Goal: Communication & Community: Answer question/provide support

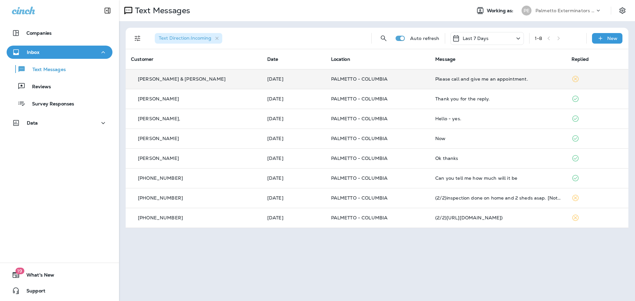
click at [430, 79] on td "Please call and give me an appointment." at bounding box center [498, 79] width 136 height 20
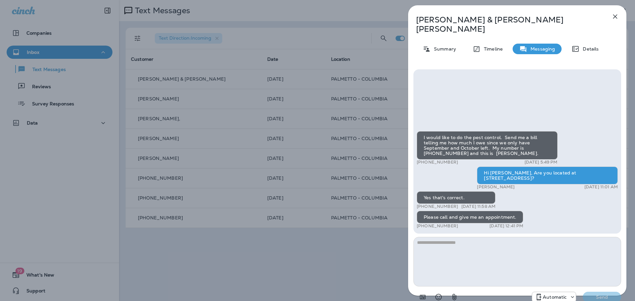
click at [464, 237] on textarea at bounding box center [517, 262] width 208 height 50
type textarea "**********"
click at [592, 294] on p "Send" at bounding box center [602, 297] width 28 height 6
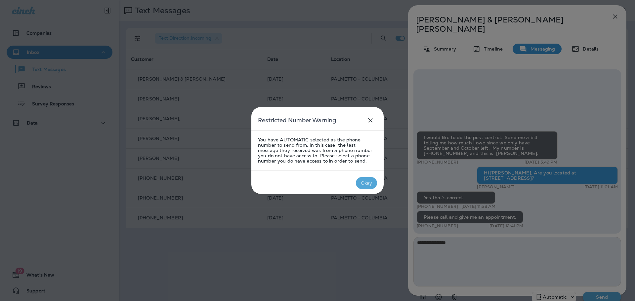
click at [369, 183] on div "Okay" at bounding box center [367, 183] width 12 height 5
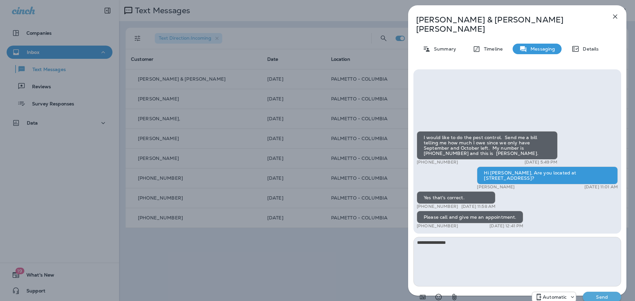
click at [564, 295] on p "Automatic" at bounding box center [554, 297] width 24 height 5
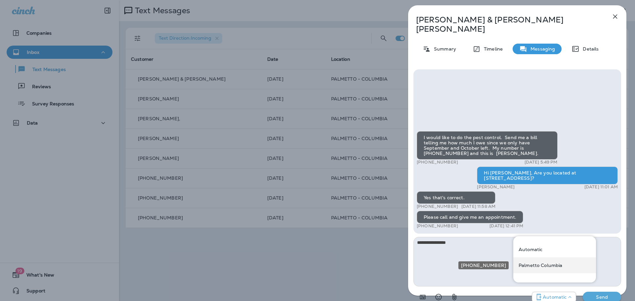
click at [558, 267] on p "Palmetto Columbia" at bounding box center [540, 265] width 44 height 5
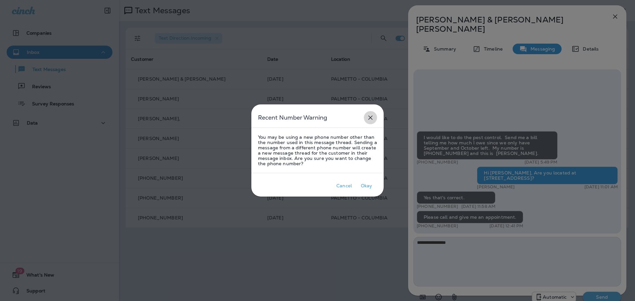
click at [369, 116] on icon "close" at bounding box center [370, 118] width 4 height 4
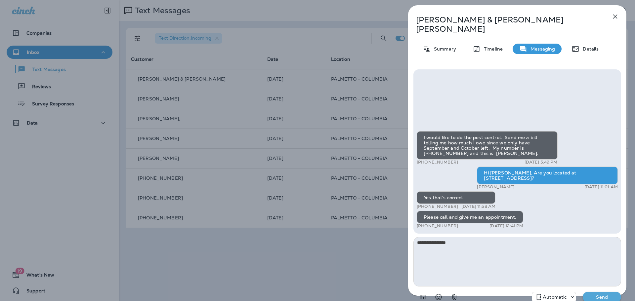
click at [601, 294] on p "Send" at bounding box center [602, 297] width 28 height 6
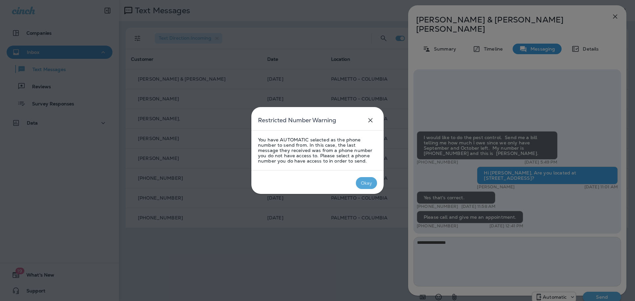
click at [364, 182] on div "Okay" at bounding box center [367, 183] width 12 height 5
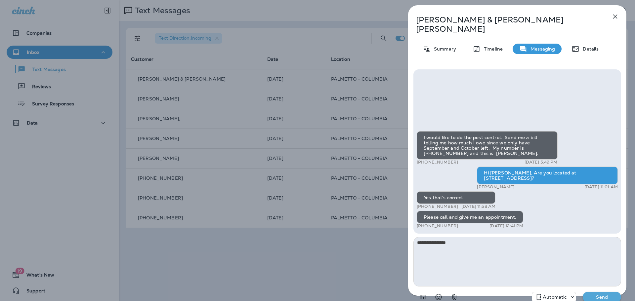
click at [565, 295] on p "Automatic" at bounding box center [554, 297] width 24 height 5
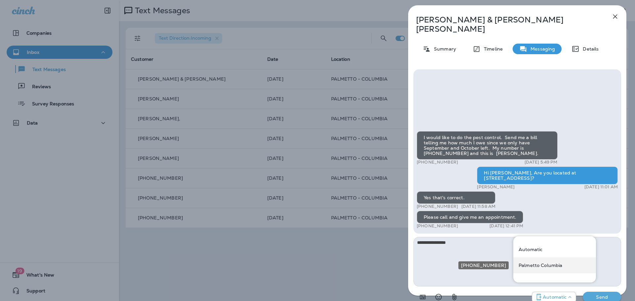
click at [534, 264] on p "Palmetto Columbia" at bounding box center [540, 265] width 44 height 5
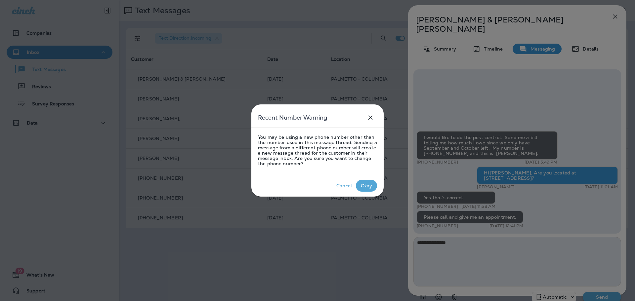
click at [361, 186] on div "Okay" at bounding box center [367, 185] width 12 height 5
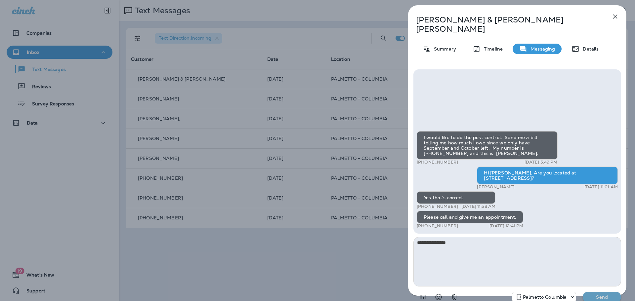
click at [599, 294] on p "Send" at bounding box center [602, 297] width 28 height 6
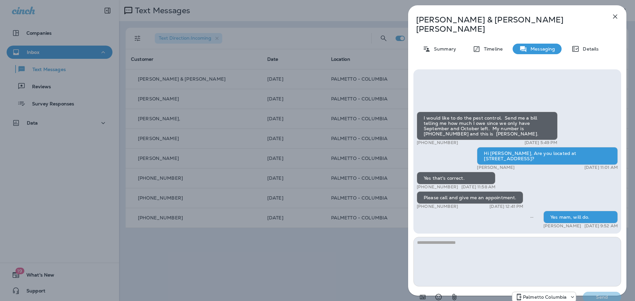
click at [612, 17] on icon "button" at bounding box center [615, 17] width 8 height 8
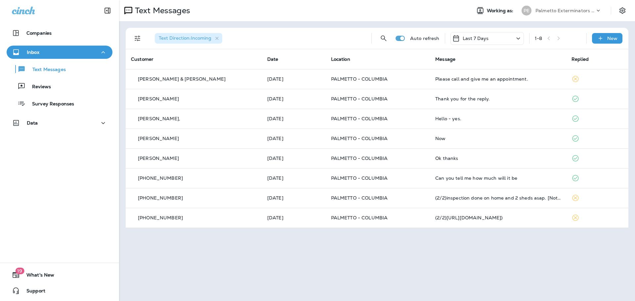
click at [494, 38] on div "Last 7 Days" at bounding box center [486, 38] width 73 height 13
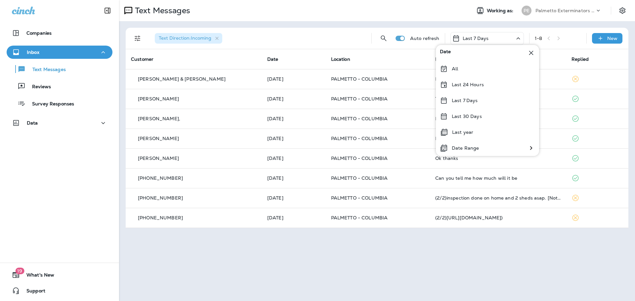
click at [450, 66] on div "All" at bounding box center [487, 69] width 103 height 16
